Goal: Task Accomplishment & Management: Manage account settings

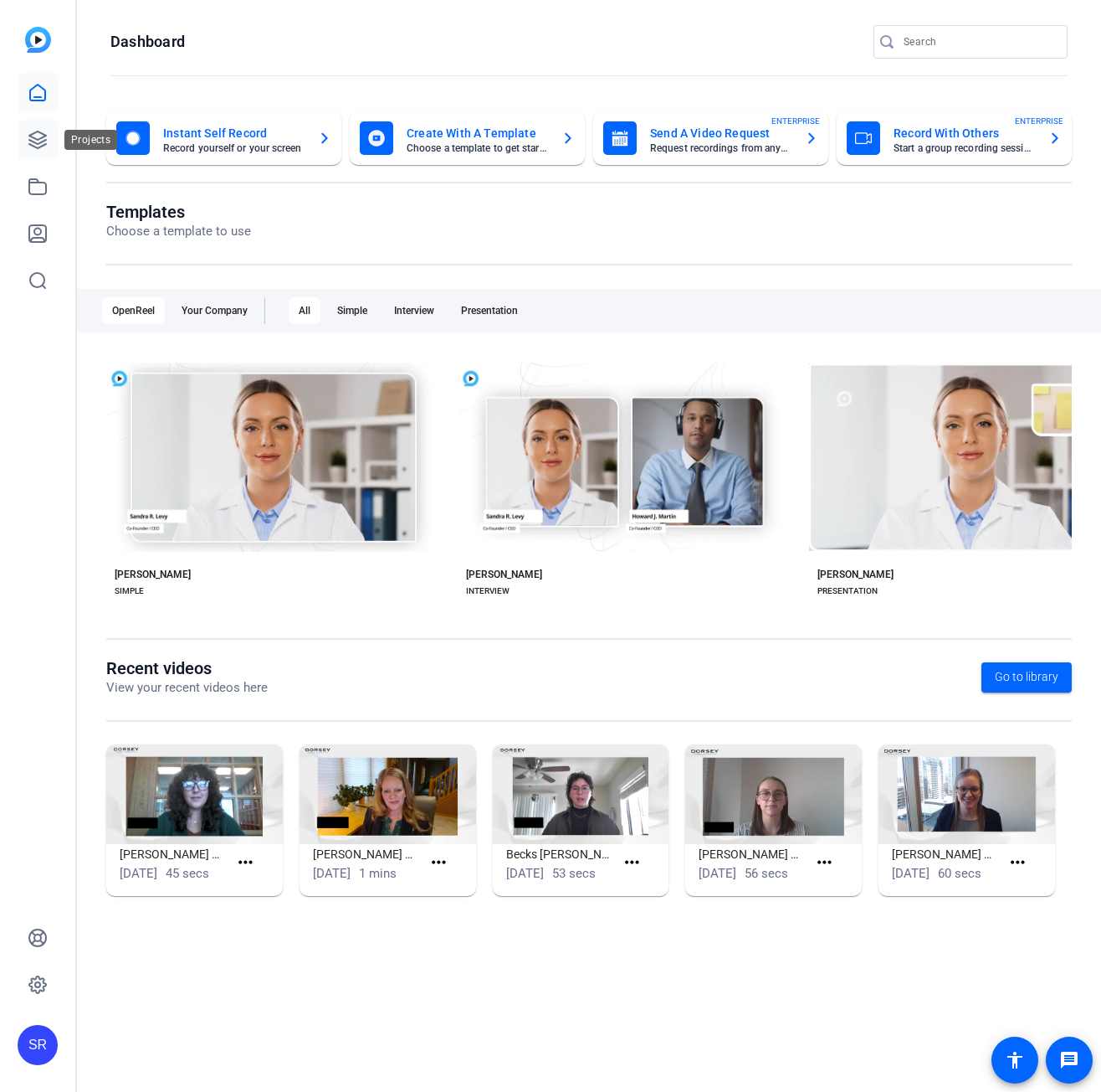
click at [41, 142] on icon at bounding box center [38, 139] width 17 height 17
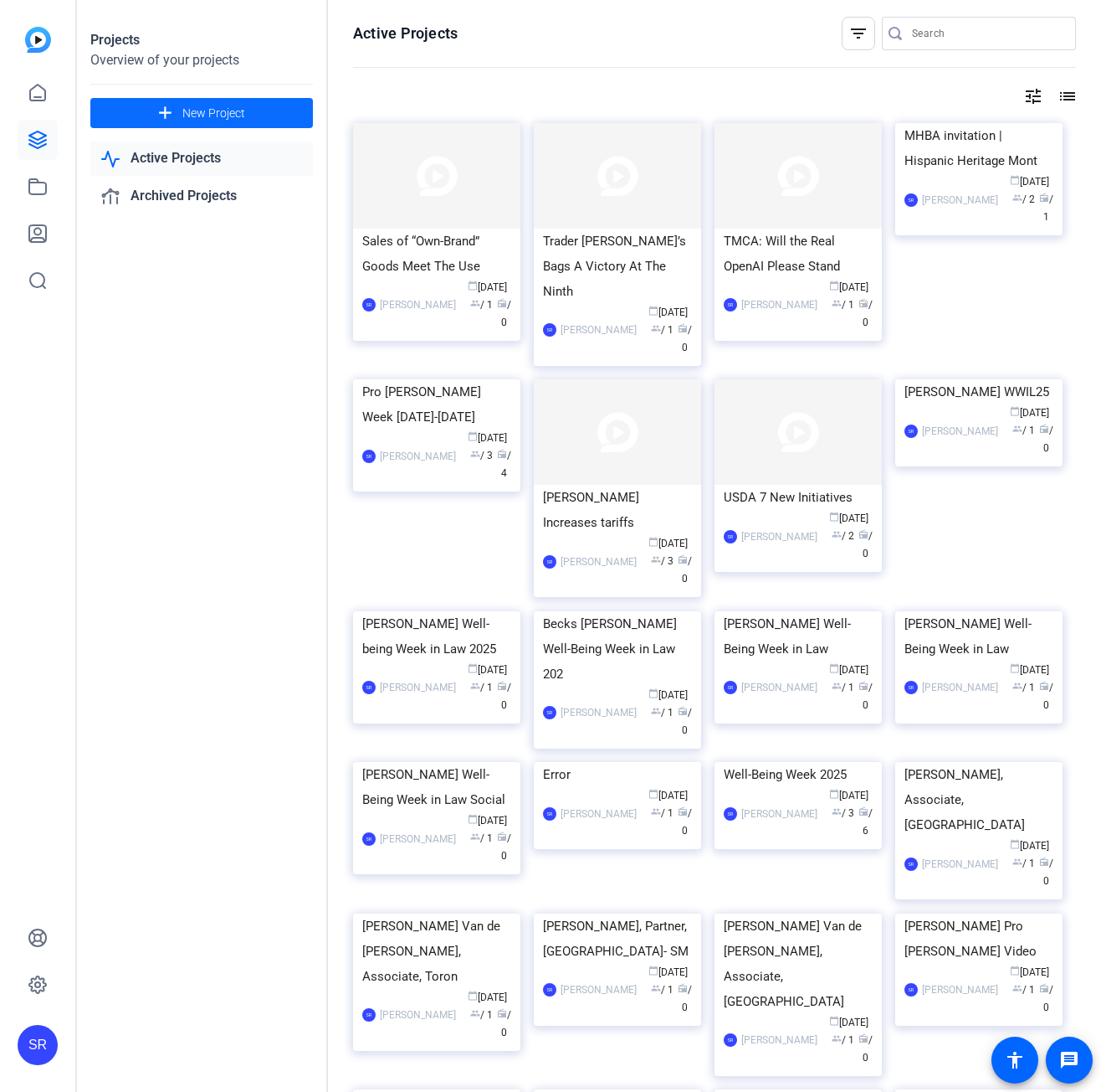
click at [235, 114] on span "New Project" at bounding box center [214, 113] width 63 height 18
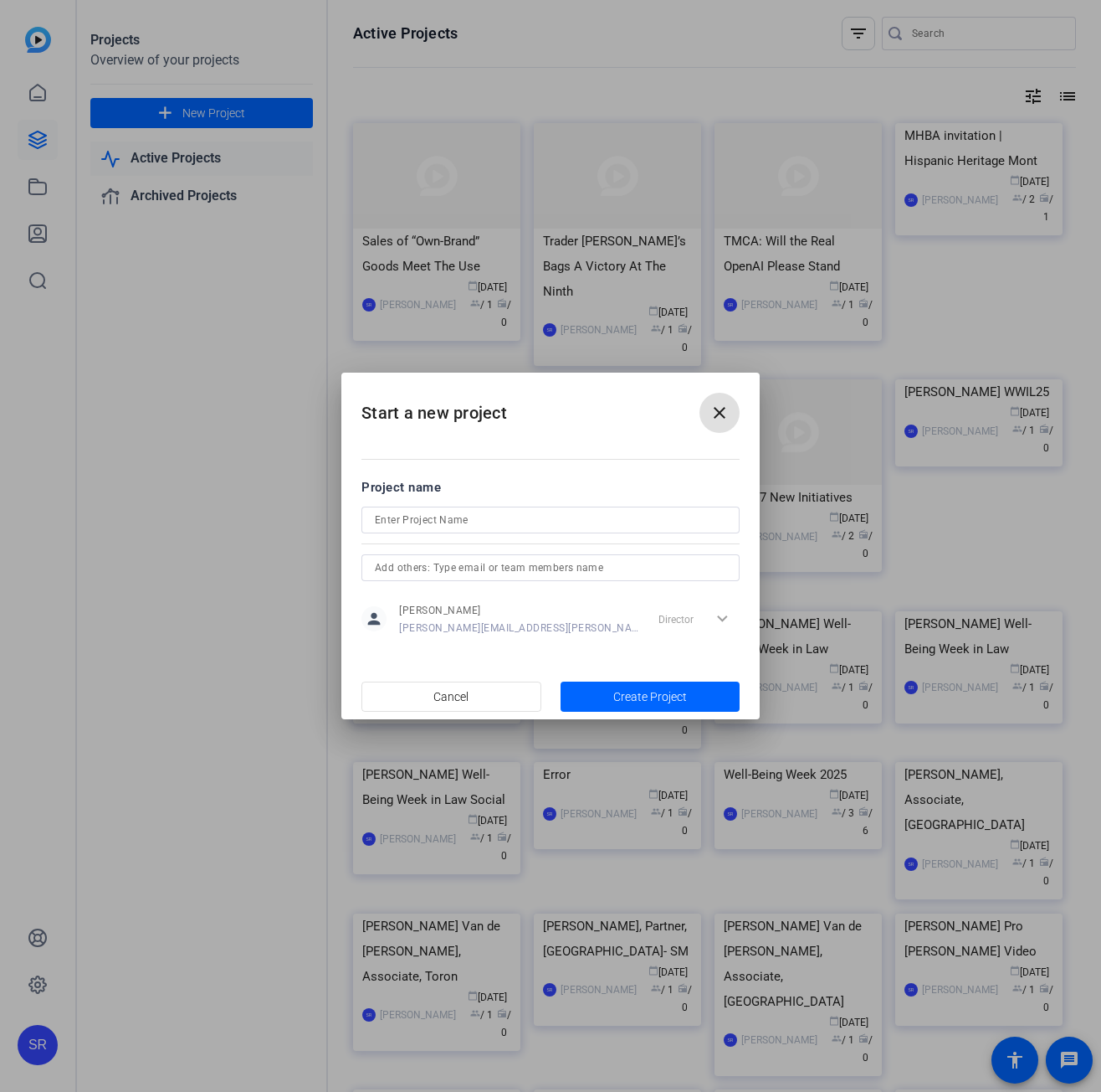
click at [496, 522] on input at bounding box center [550, 519] width 351 height 20
paste input "VETEMENTS ou Non? The Foreign Equivalents Doctrine"
click at [359, 513] on mat-dialog-content "Project name VETEMENTS ou Non? The Foreign Equivalents Doctrine person Syoni [P…" at bounding box center [550, 556] width 418 height 233
click at [372, 523] on div "VETEMENTS ou Non? The Foreign Equivalents Doctrine" at bounding box center [551, 520] width 379 height 26
click at [377, 518] on input "VETEMENTS ou Non? The Foreign Equivalents Doctrine" at bounding box center [550, 519] width 351 height 20
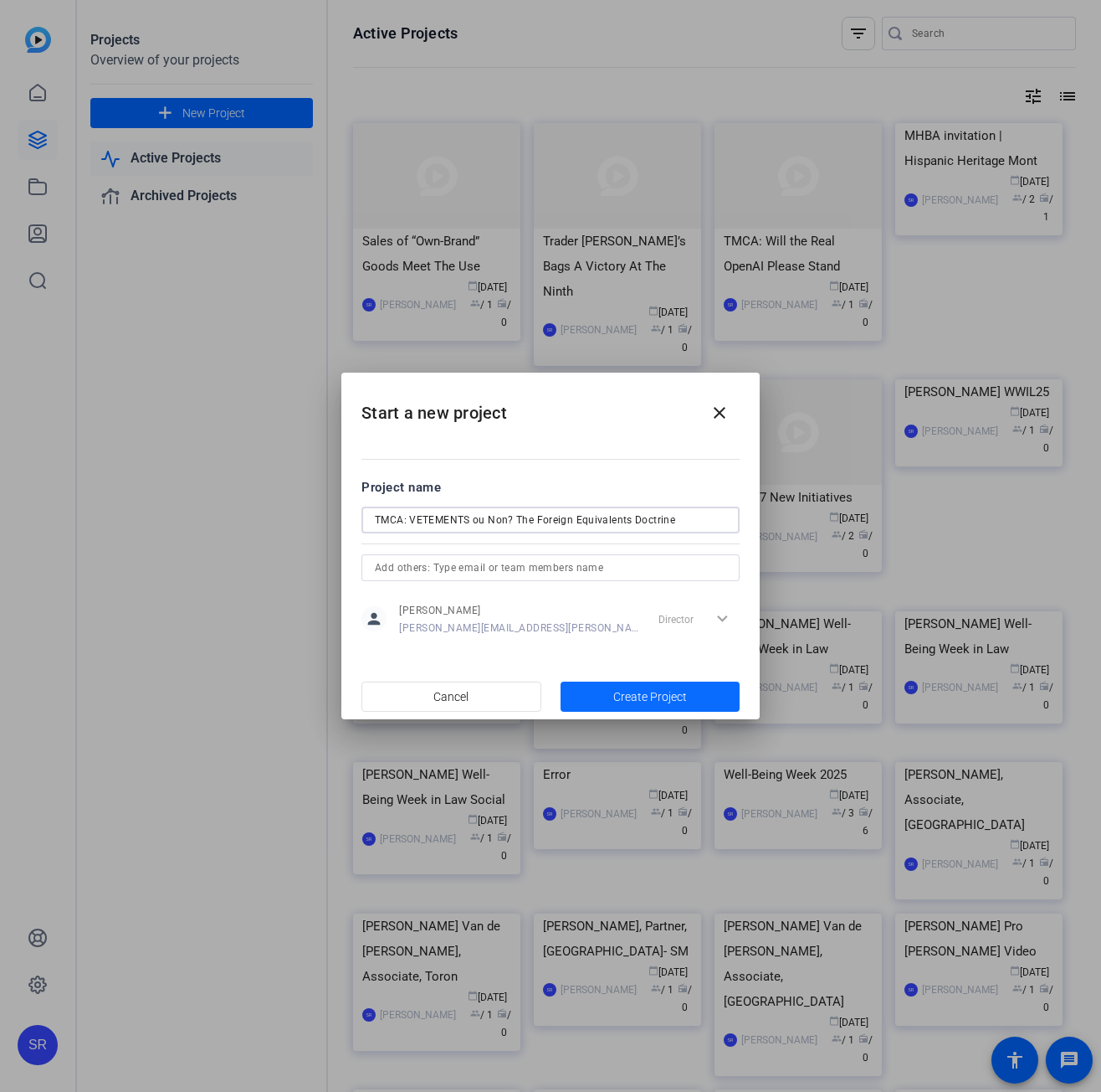
type input "TMCA: VETEMENTS ou Non? The Foreign Equivalents Doctrine"
click at [630, 698] on span "Create Project" at bounding box center [650, 696] width 73 height 18
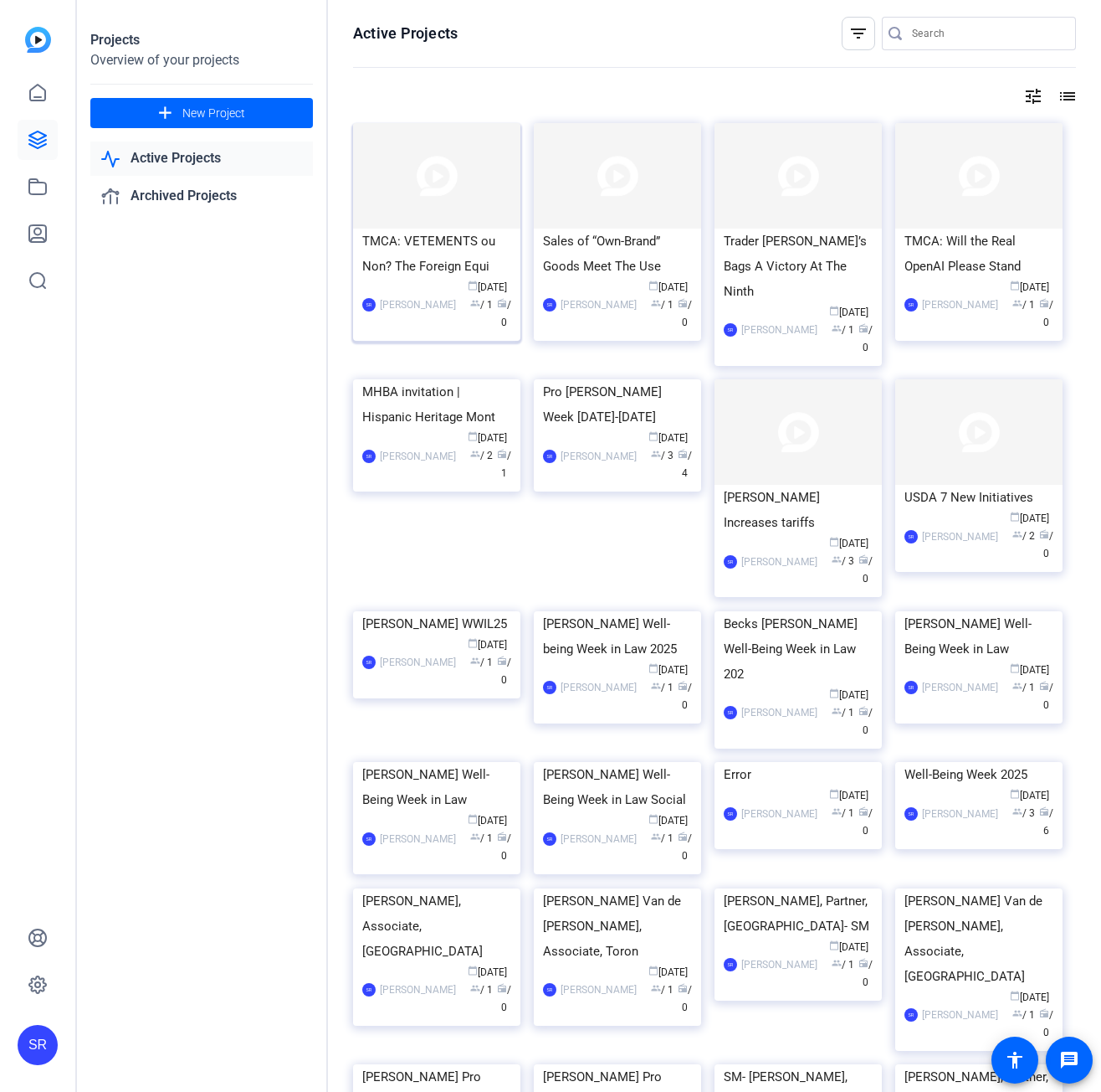
click at [440, 245] on div "TMCA: VETEMENTS ou Non? The Foreign Equi" at bounding box center [437, 253] width 149 height 50
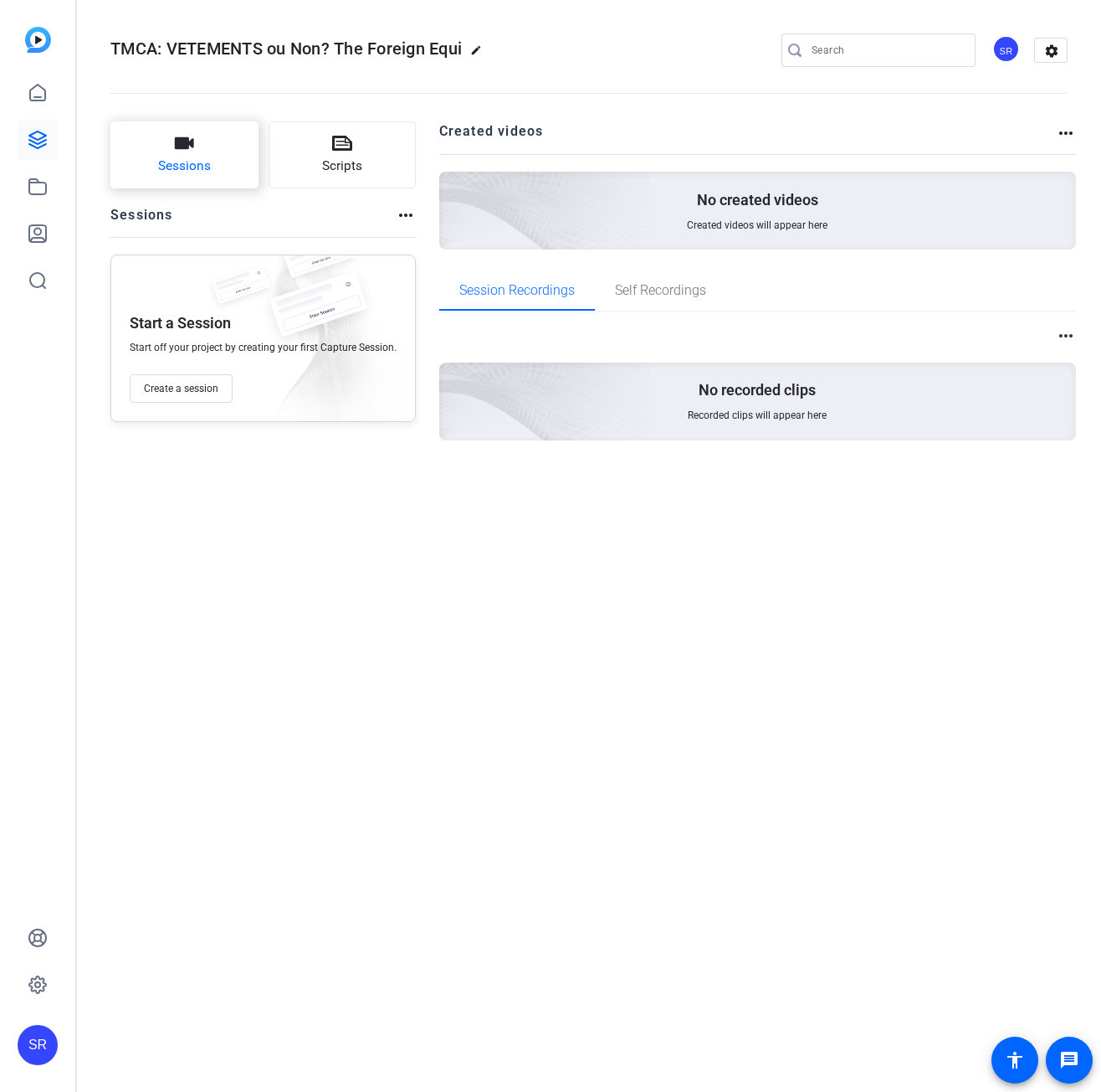
click at [206, 180] on button "Sessions" at bounding box center [184, 155] width 148 height 67
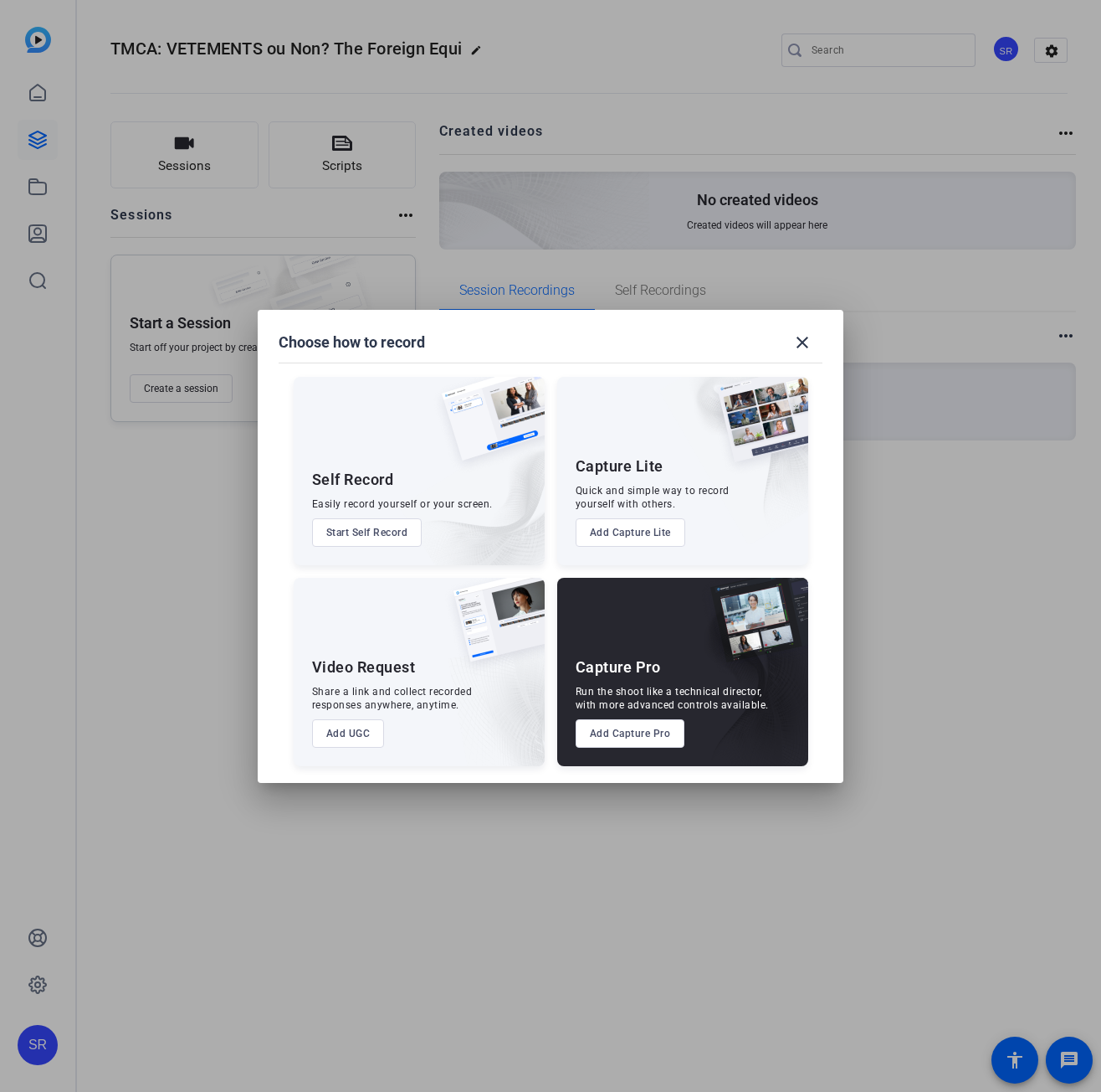
click at [368, 740] on button "Add UGC" at bounding box center [348, 733] width 73 height 28
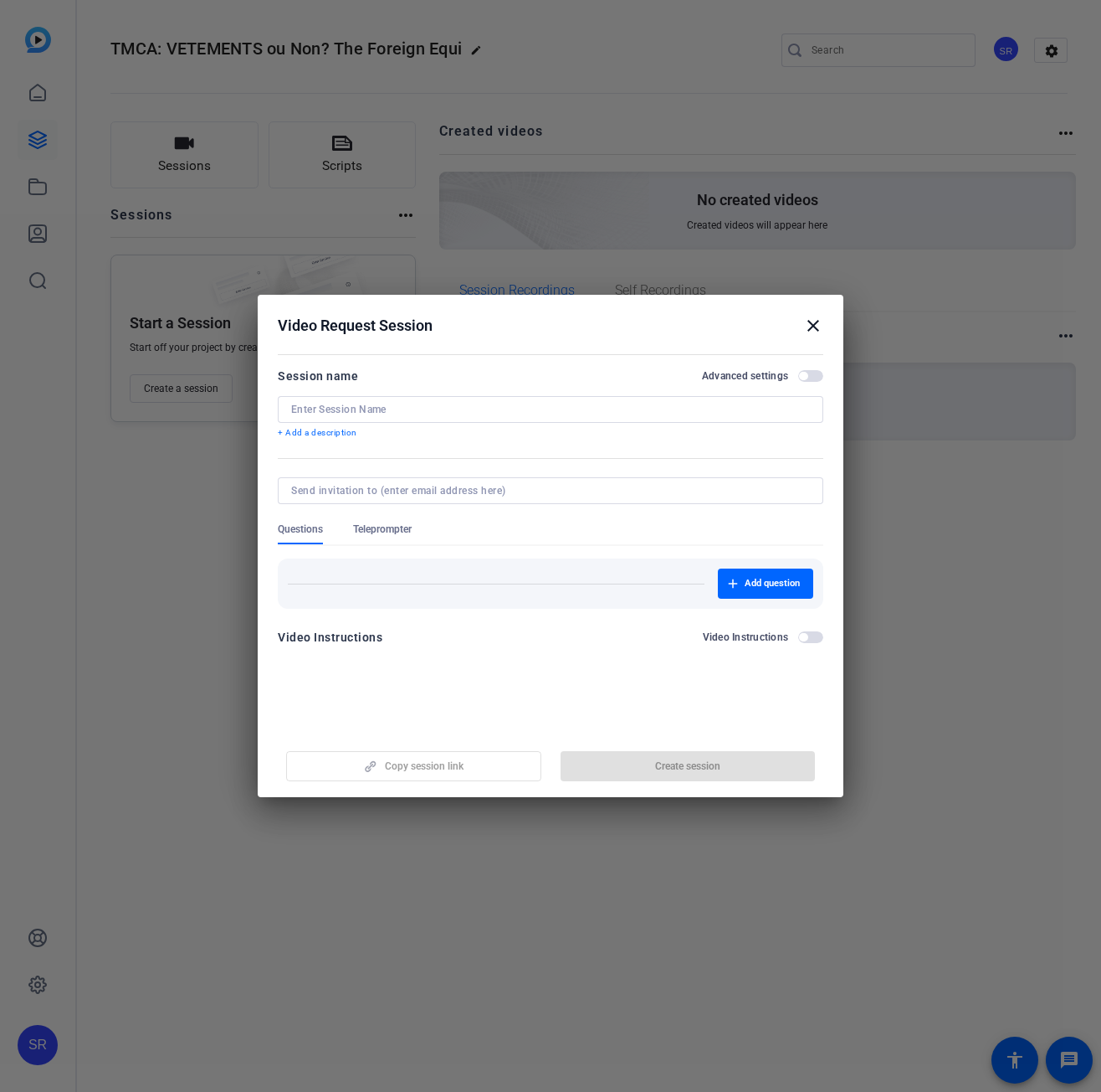
click at [500, 409] on input at bounding box center [550, 409] width 519 height 13
paste input "VETEMENTS ou Non? The Foreign Equivalents Doctrine"
type input "VETEMENTS ou Non? The Foreign Equivalents Doctrine"
click at [695, 751] on span "button" at bounding box center [688, 766] width 255 height 41
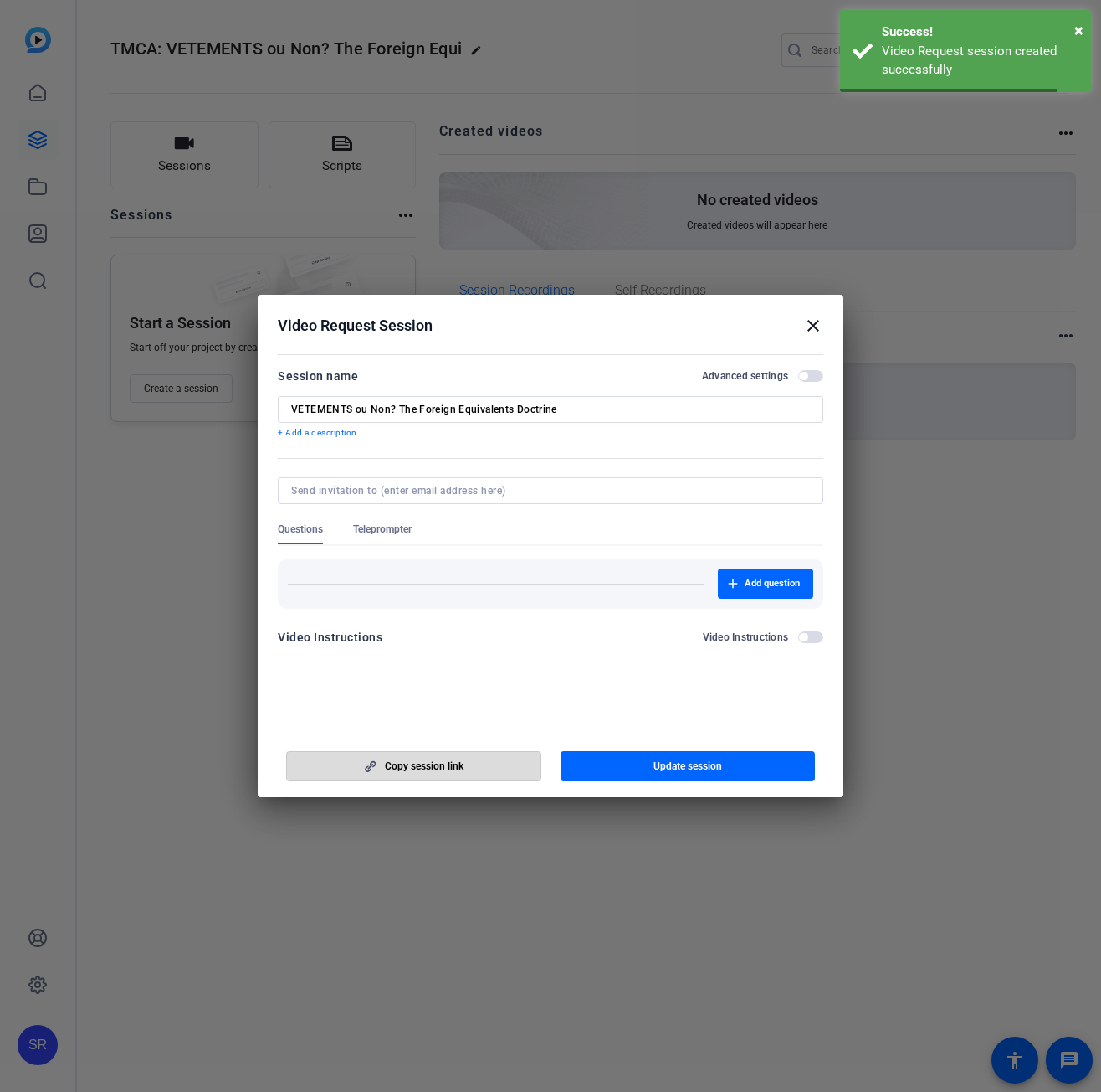
click at [462, 764] on span "Copy session link" at bounding box center [425, 766] width 79 height 13
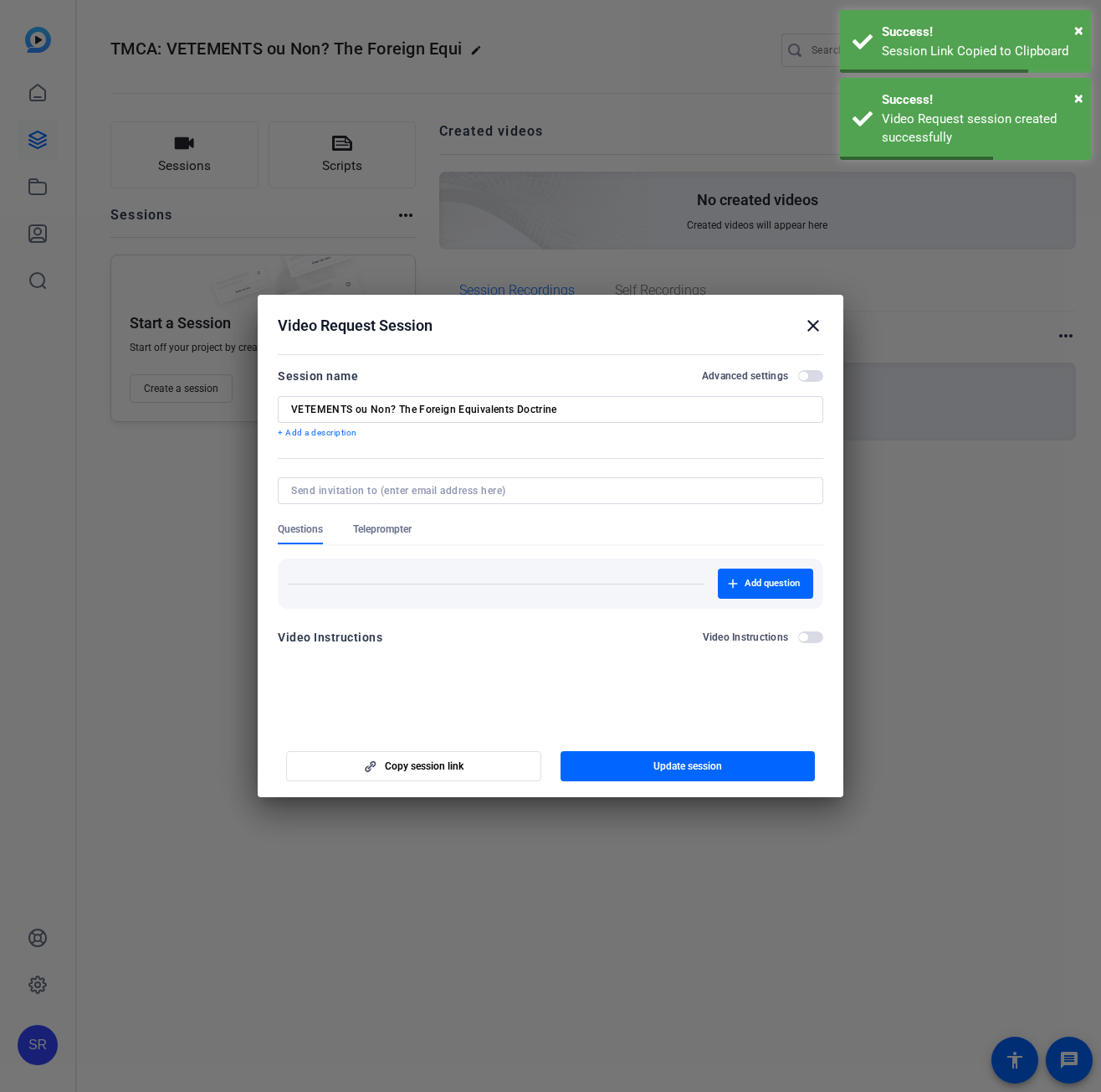
click at [813, 327] on mat-icon "close" at bounding box center [813, 325] width 20 height 20
